Goal: Find specific page/section: Find specific page/section

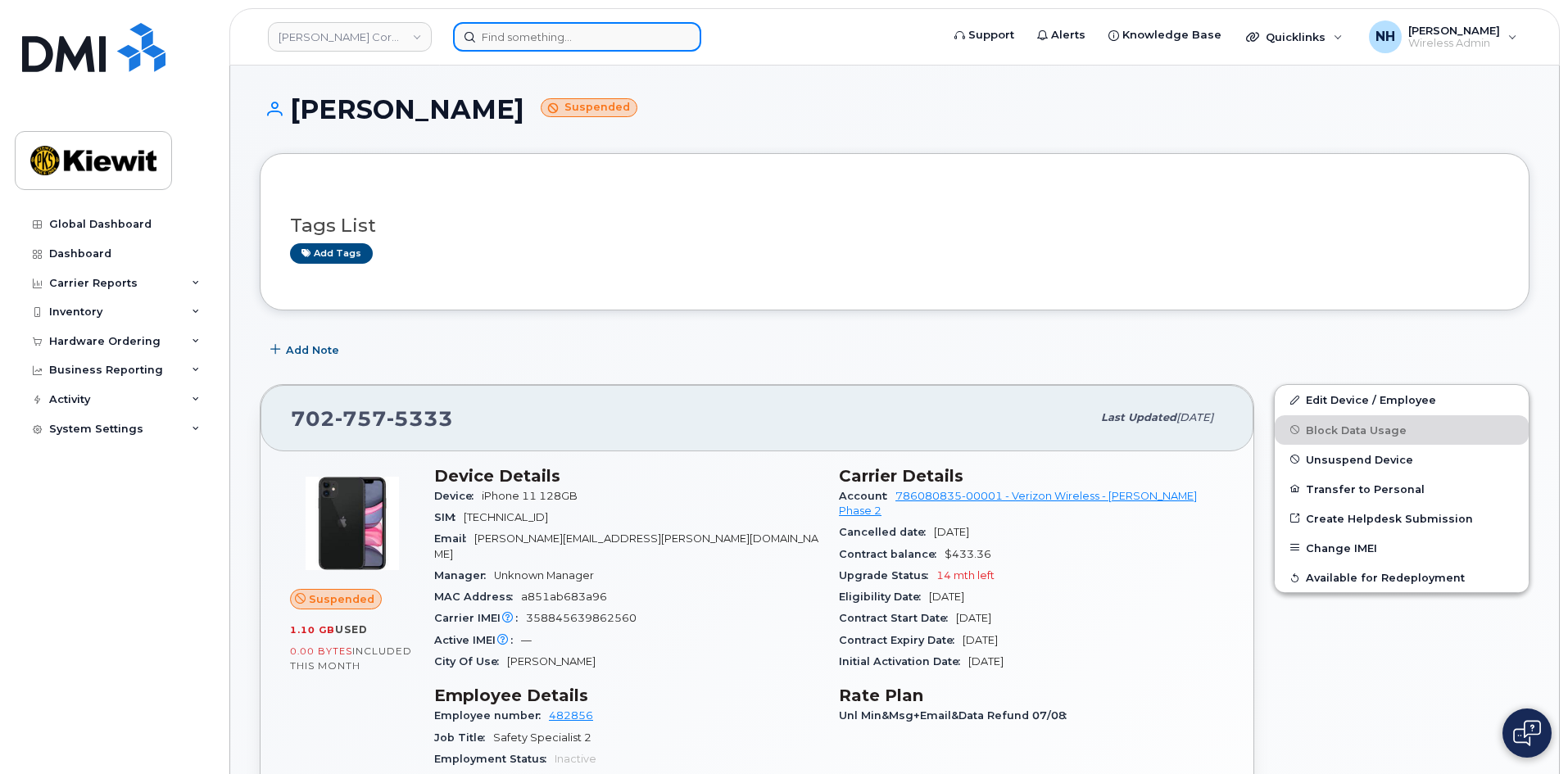
click at [606, 33] on input at bounding box center [577, 36] width 249 height 29
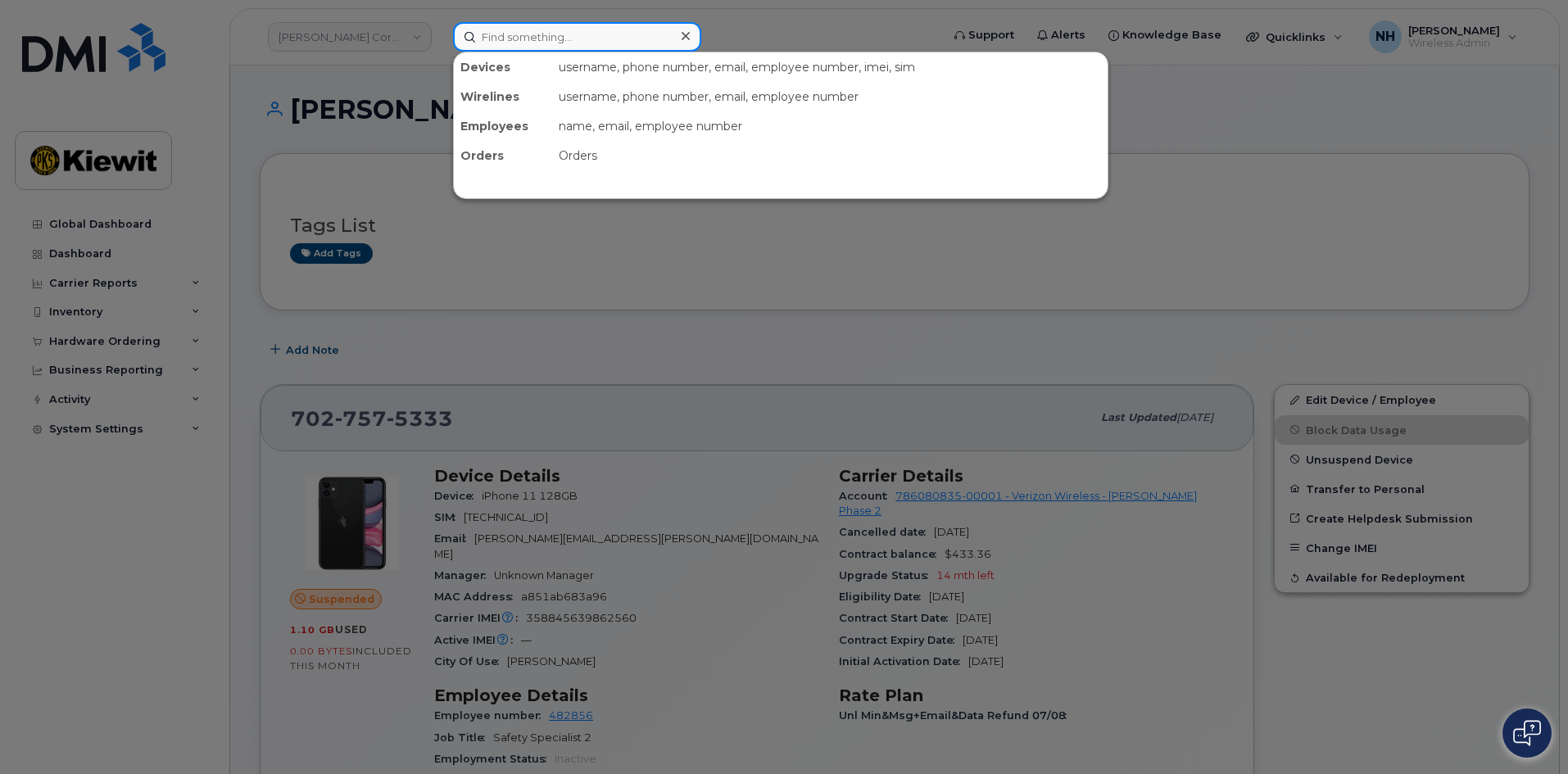
paste input "[PERSON_NAME].Delwisch"
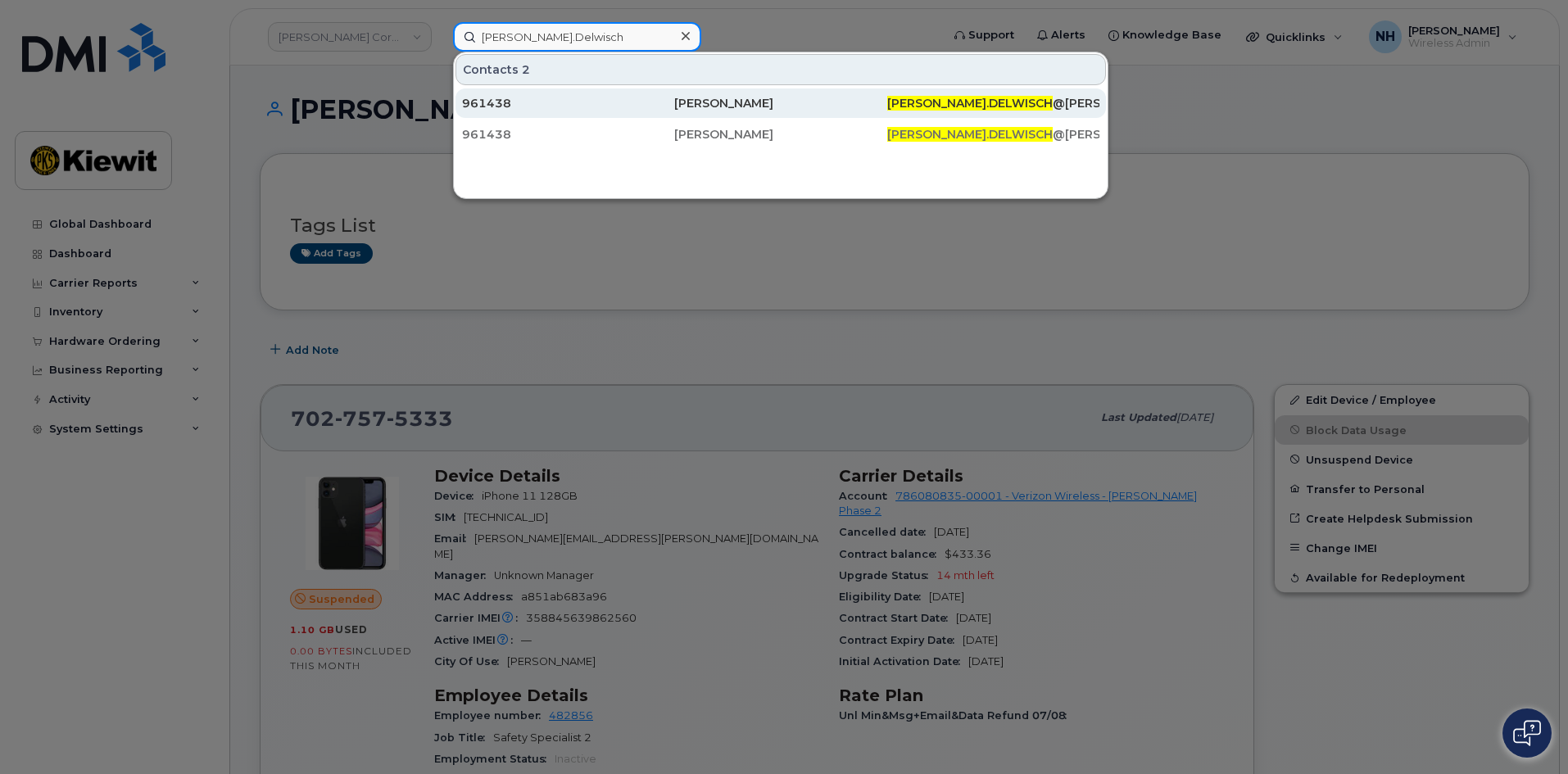
type input "[PERSON_NAME].Delwisch"
click at [560, 107] on div "961438" at bounding box center [568, 103] width 212 height 17
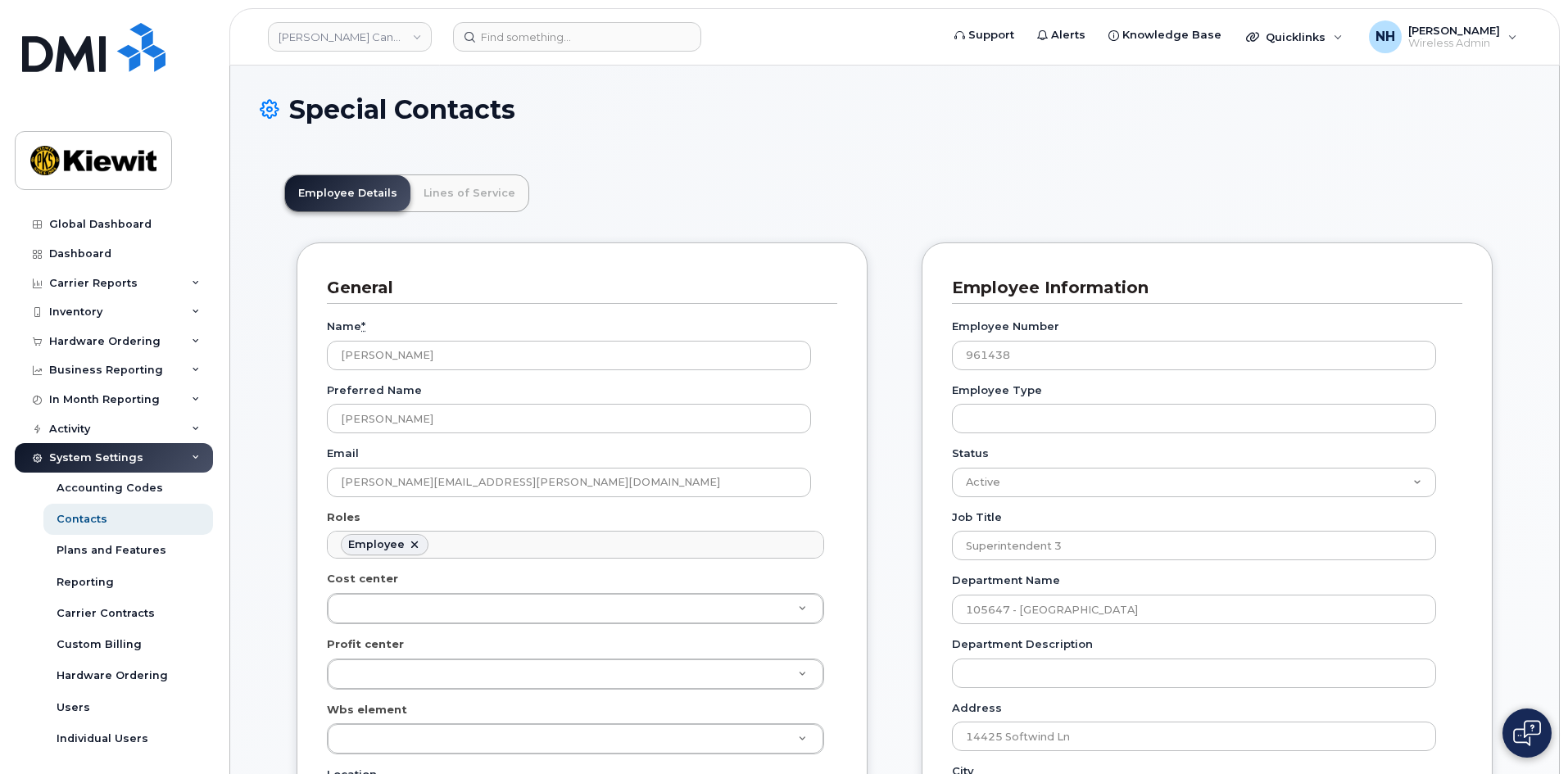
scroll to position [49, 0]
